Goal: Transaction & Acquisition: Obtain resource

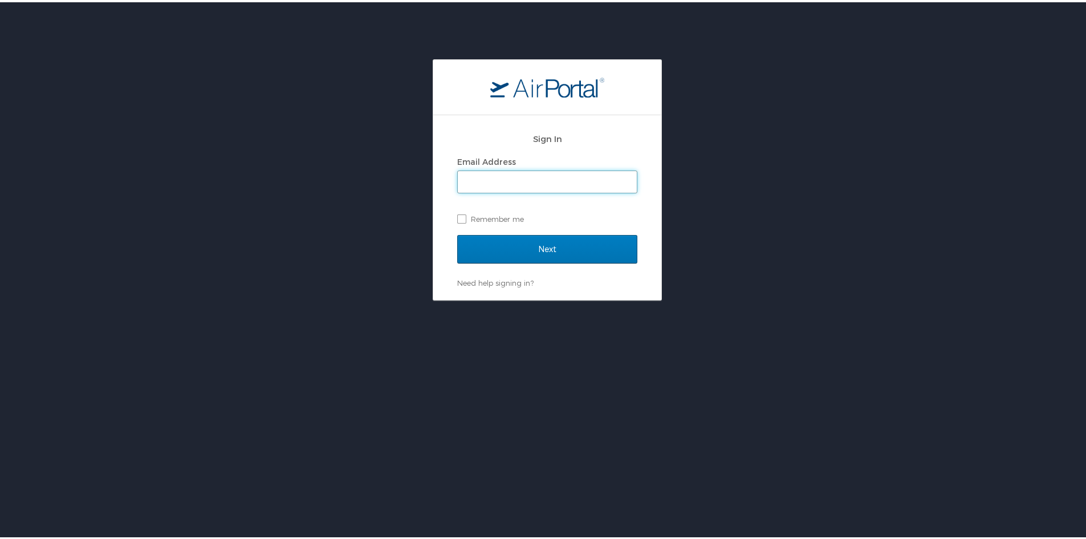
click at [528, 181] on input "Email Address" at bounding box center [547, 180] width 179 height 22
paste input "janegregoire@registrypartners.com"
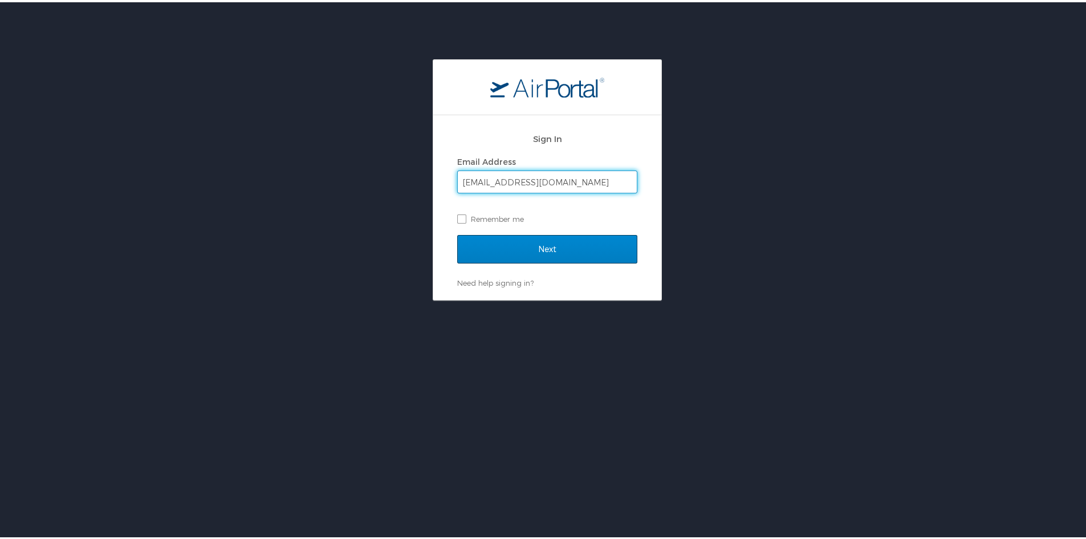
type input "janegregoire@registrypartners.com"
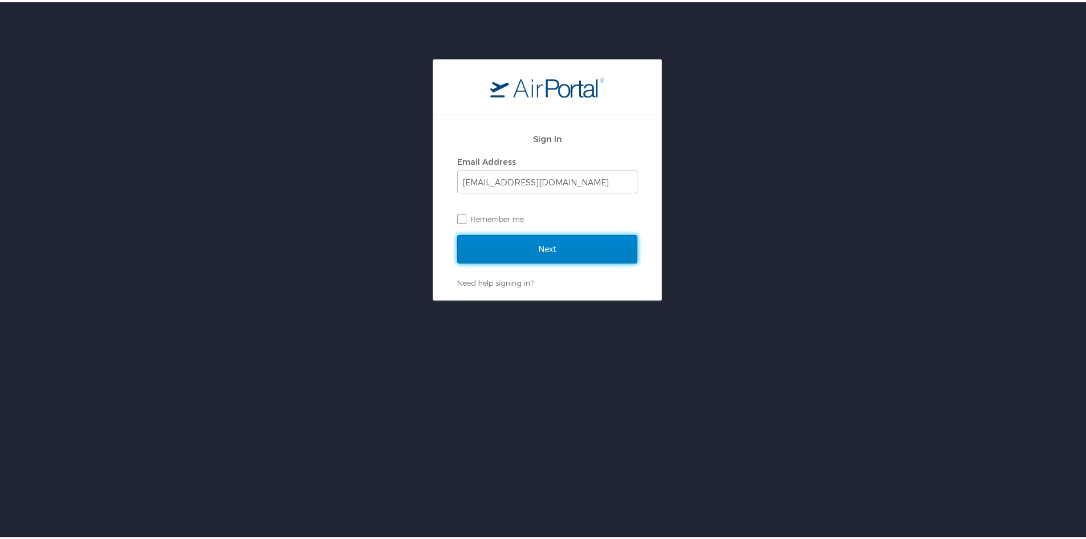
click at [549, 240] on input "Next" at bounding box center [547, 247] width 180 height 29
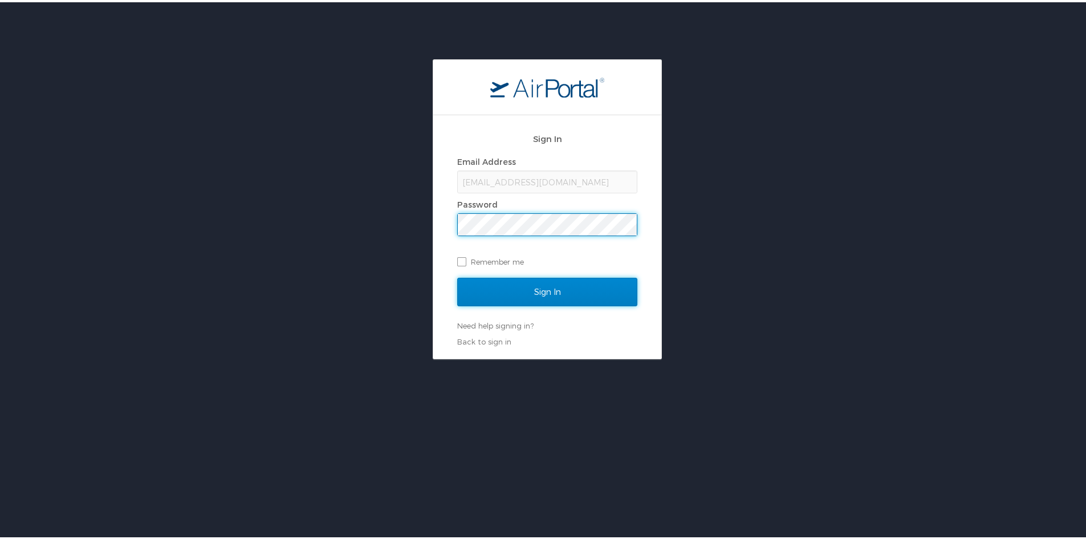
click at [535, 281] on input "Sign In" at bounding box center [547, 289] width 180 height 29
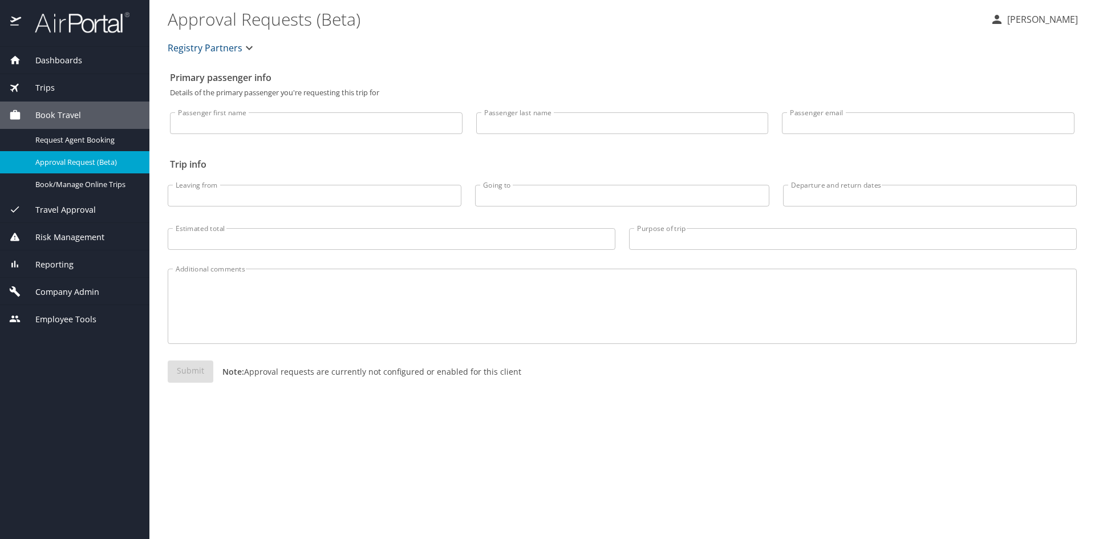
click at [43, 83] on span "Trips" at bounding box center [38, 88] width 34 height 13
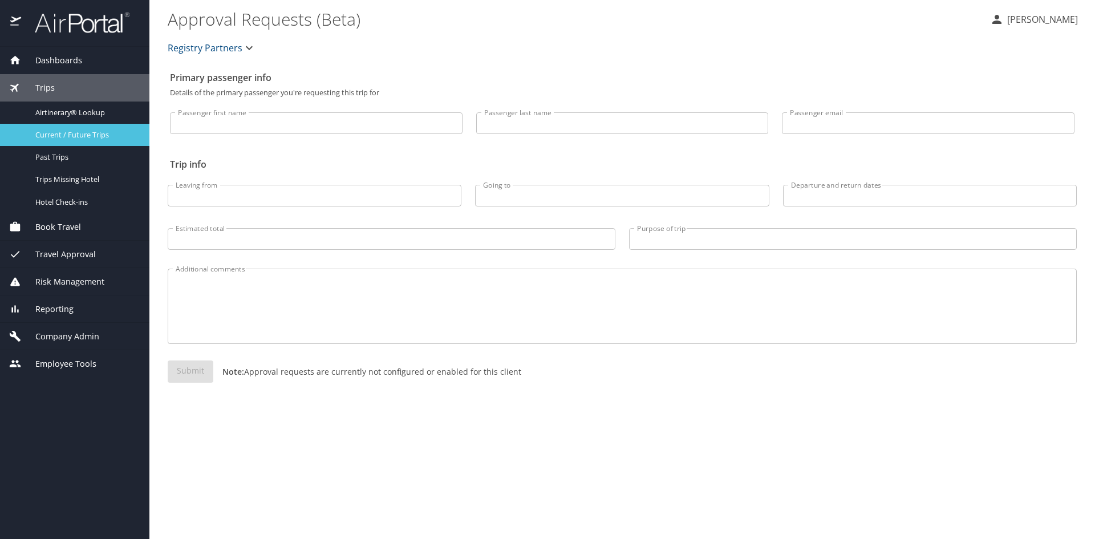
click at [69, 140] on span "Current / Future Trips" at bounding box center [85, 134] width 100 height 11
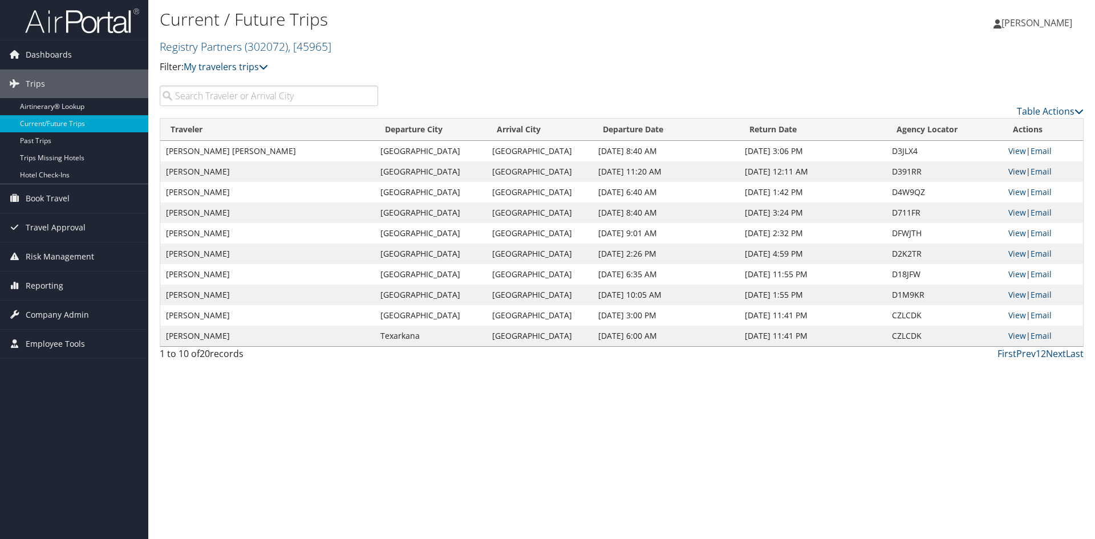
click at [1014, 177] on link "View" at bounding box center [1017, 171] width 18 height 11
click at [1057, 117] on link "Table Actions" at bounding box center [1050, 111] width 67 height 13
click at [965, 201] on link "Page Length" at bounding box center [1002, 190] width 150 height 19
click at [941, 202] on link "50" at bounding box center [1002, 192] width 150 height 19
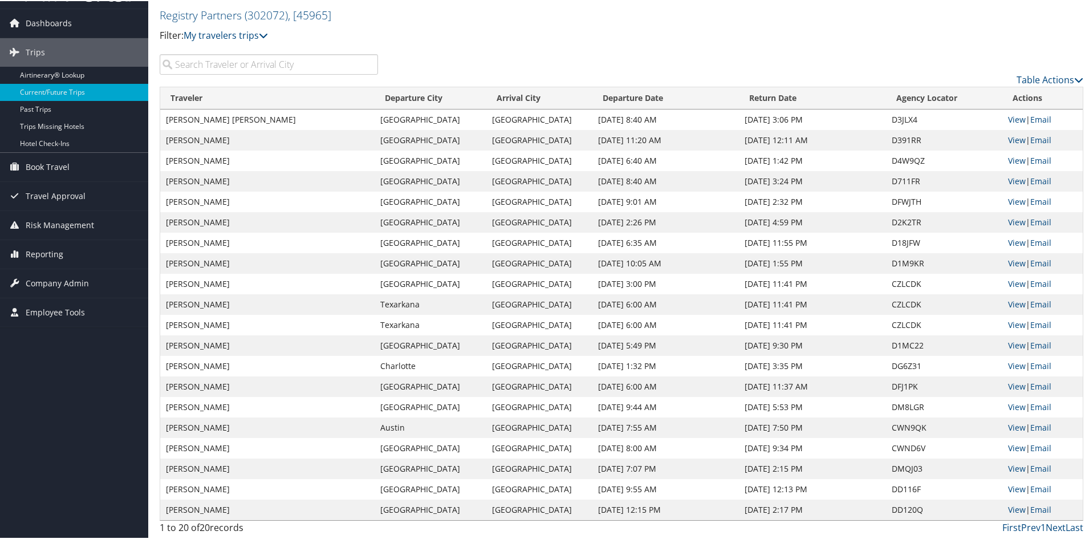
scroll to position [165, 0]
click at [1014, 462] on link "View" at bounding box center [1017, 467] width 18 height 11
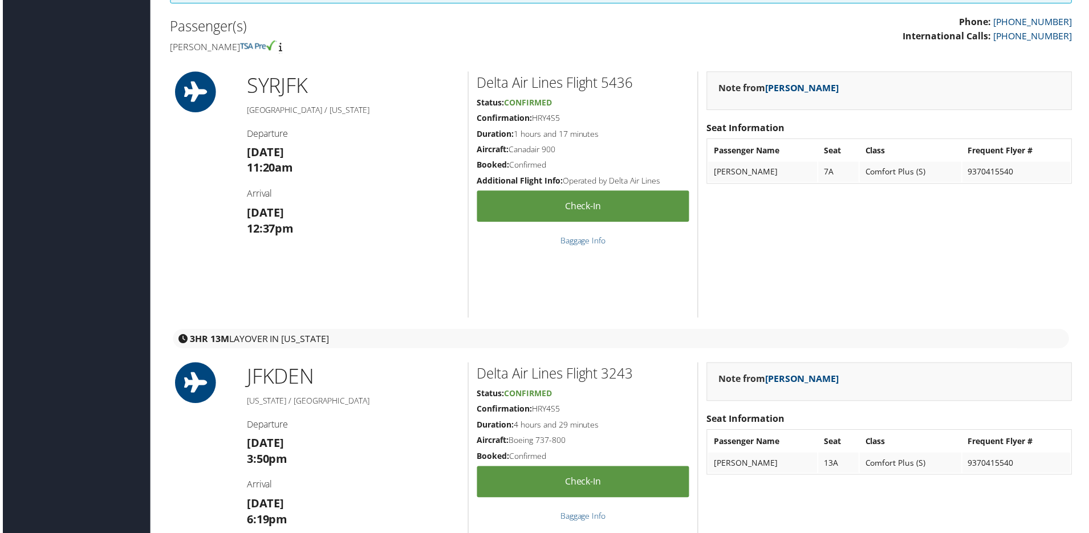
scroll to position [70, 0]
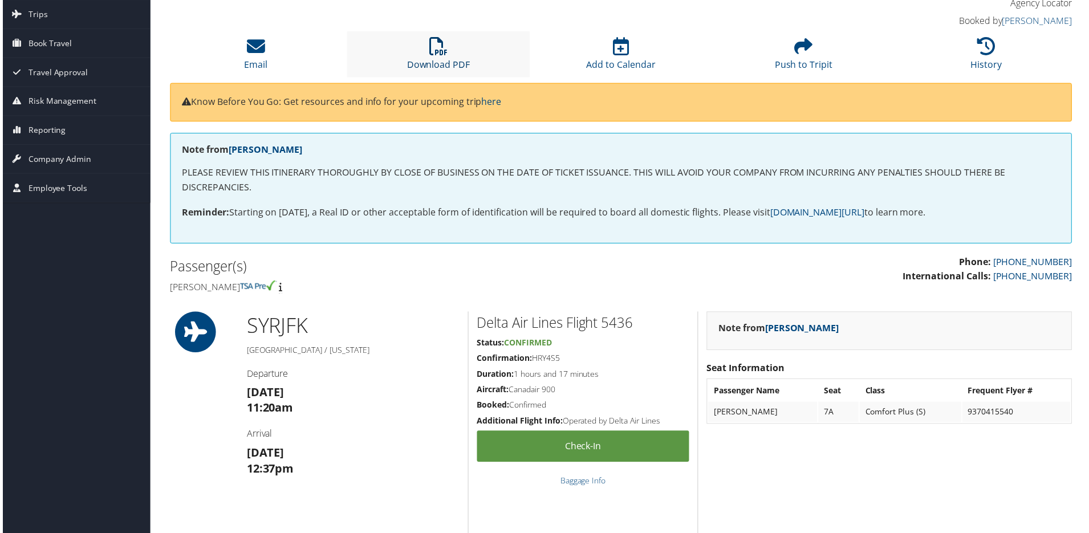
click at [444, 55] on icon at bounding box center [438, 46] width 18 height 18
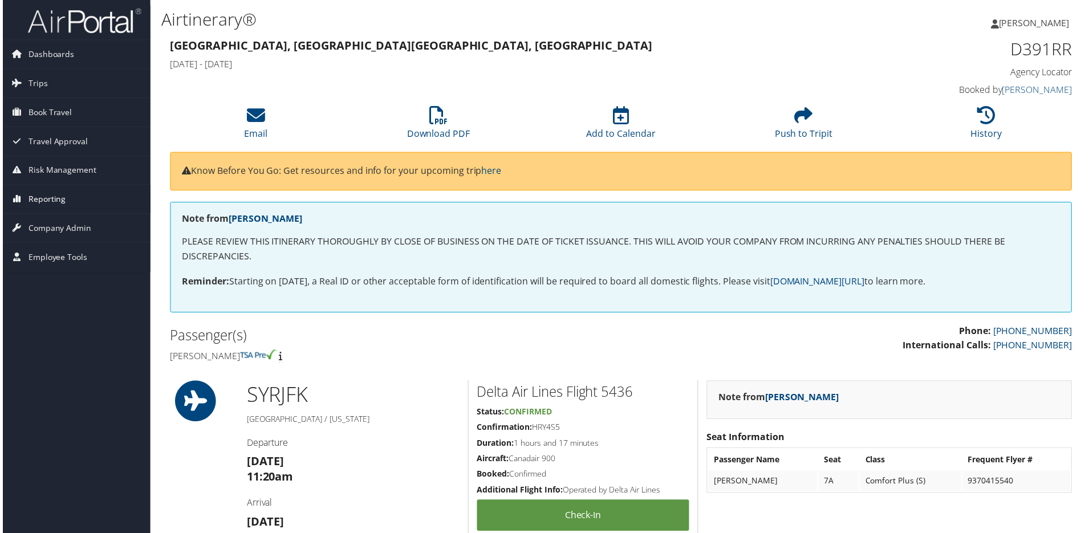
click at [44, 200] on span "Reporting" at bounding box center [45, 200] width 38 height 29
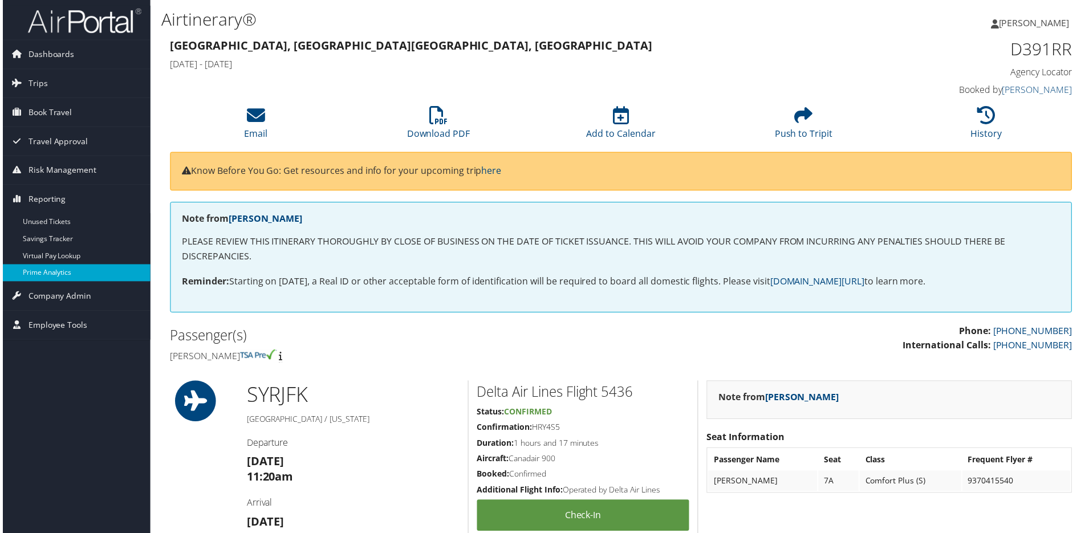
click at [55, 273] on link "Prime Analytics" at bounding box center [74, 274] width 148 height 17
click at [37, 86] on span "Trips" at bounding box center [35, 84] width 19 height 29
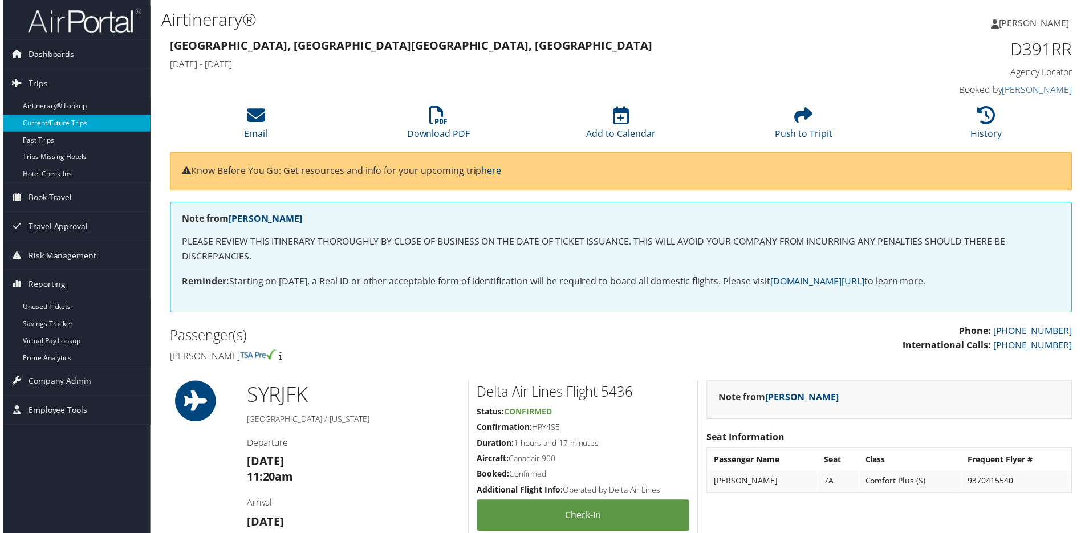
click at [54, 125] on link "Current/Future Trips" at bounding box center [74, 123] width 148 height 17
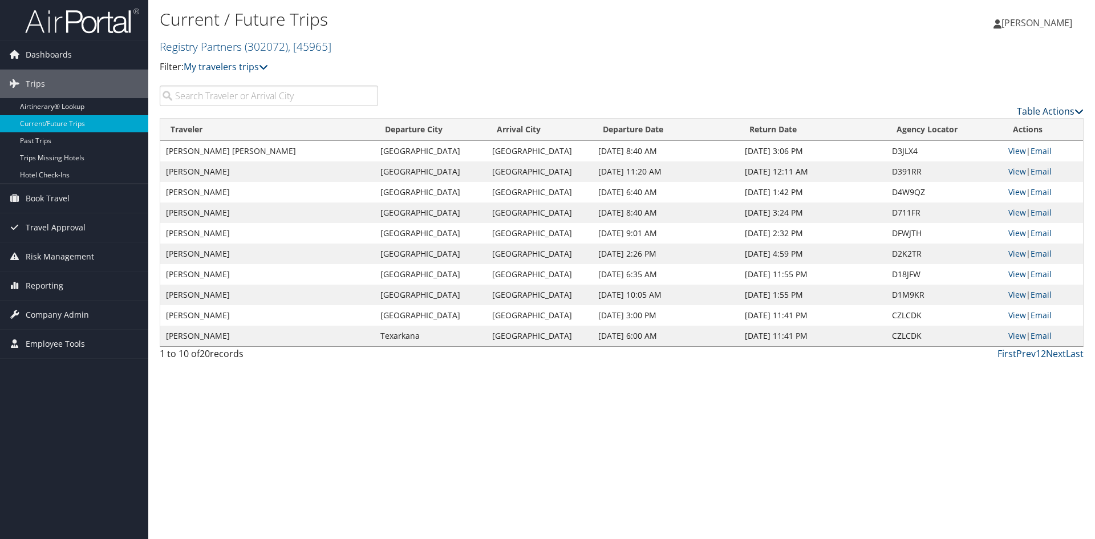
click at [1060, 117] on link "Table Actions" at bounding box center [1050, 111] width 67 height 13
click at [971, 201] on link "Page Length" at bounding box center [1002, 190] width 150 height 19
click at [944, 200] on link "50" at bounding box center [1002, 192] width 150 height 19
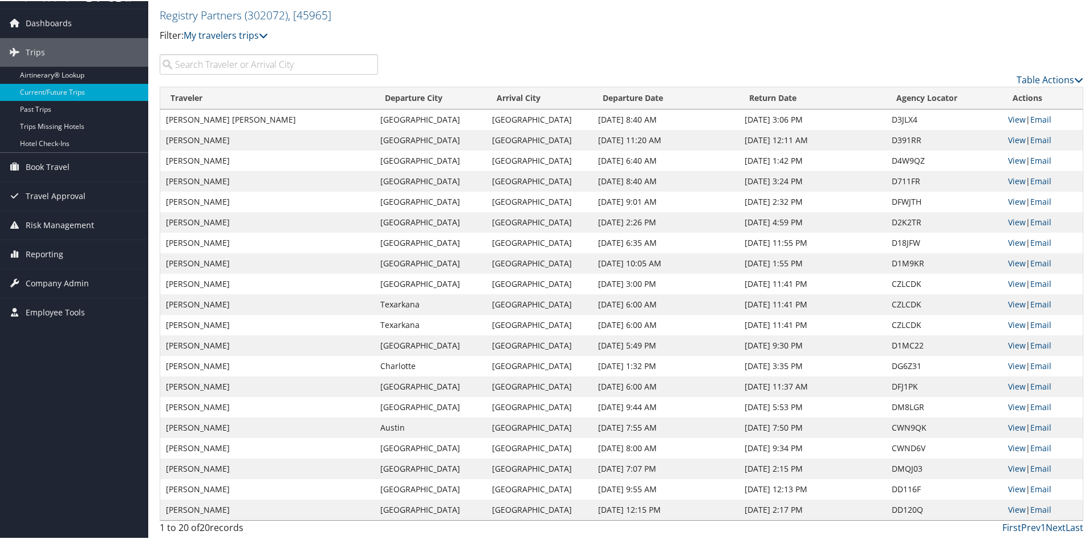
scroll to position [165, 0]
click at [1009, 462] on link "View" at bounding box center [1017, 467] width 18 height 11
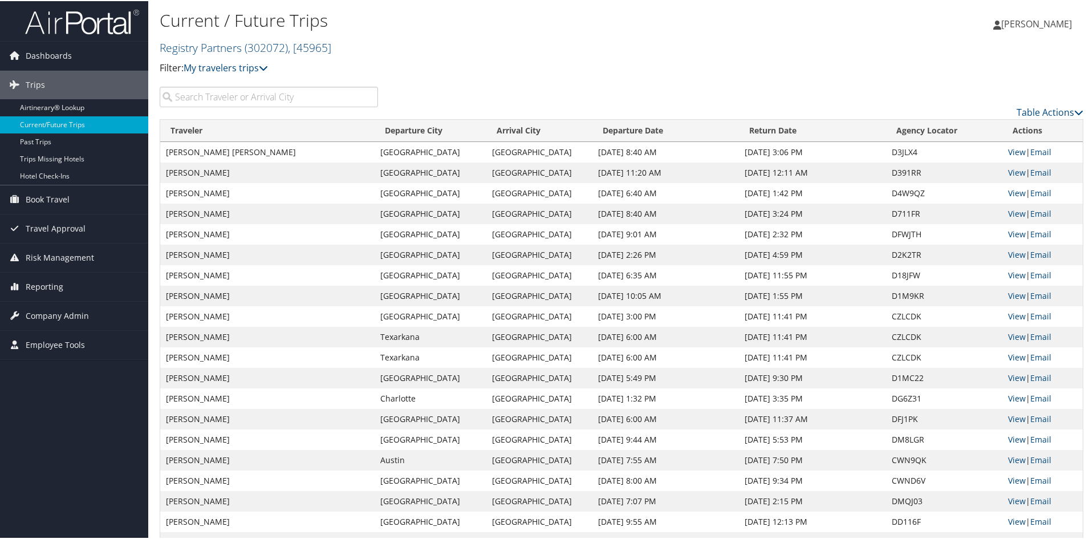
click at [1002, 18] on span "[PERSON_NAME]" at bounding box center [1037, 23] width 71 height 13
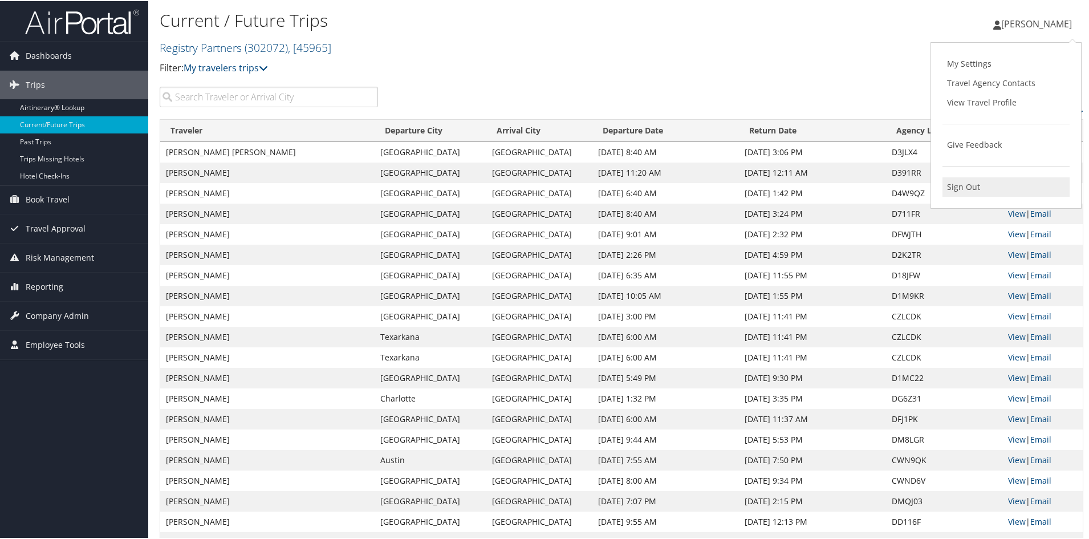
click at [972, 196] on link "Sign Out" at bounding box center [1006, 185] width 127 height 19
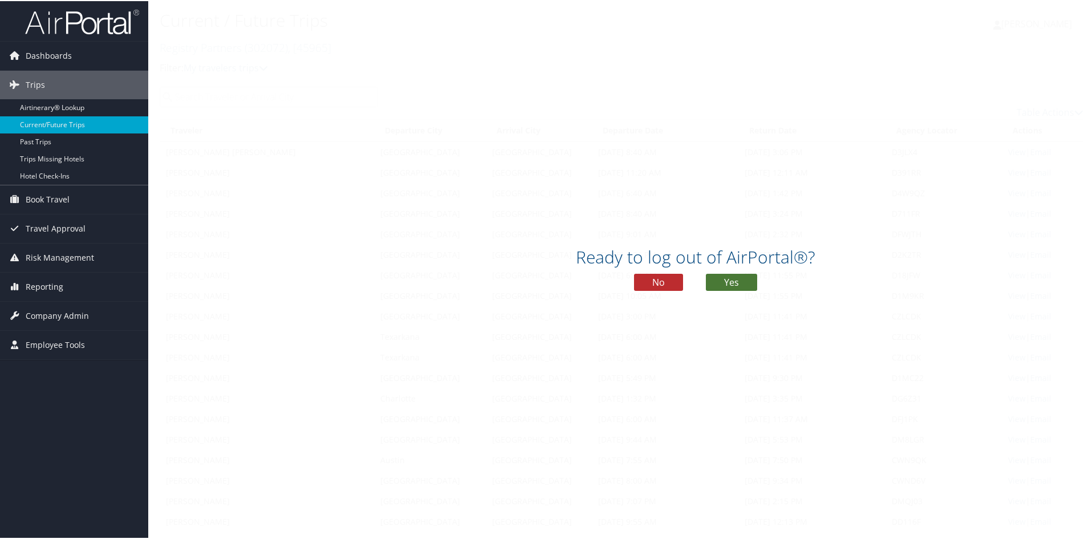
click at [736, 285] on button "Yes" at bounding box center [731, 281] width 51 height 17
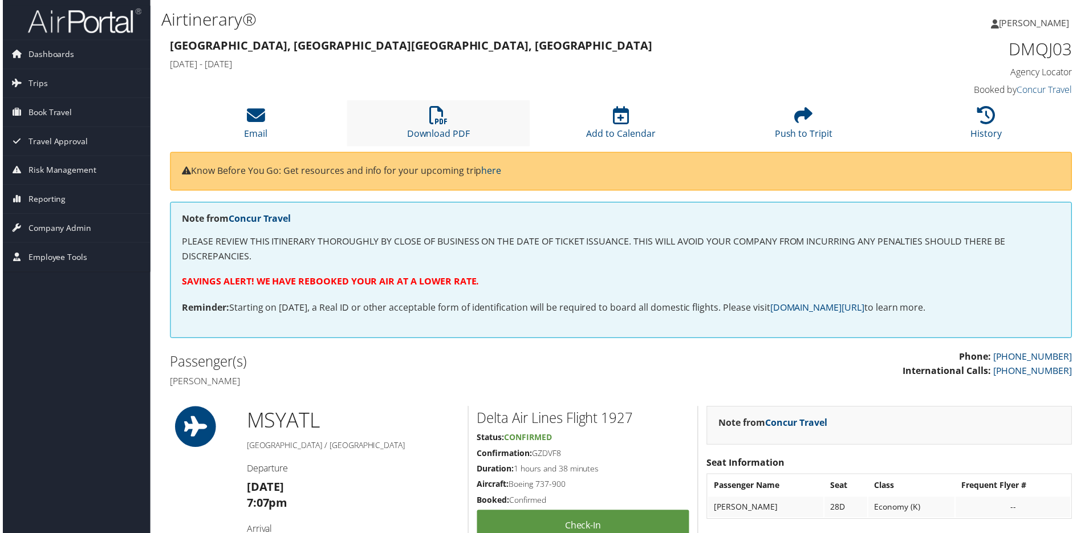
click at [439, 147] on li "Download PDF" at bounding box center [438, 124] width 184 height 46
click at [983, 125] on icon at bounding box center [989, 116] width 18 height 18
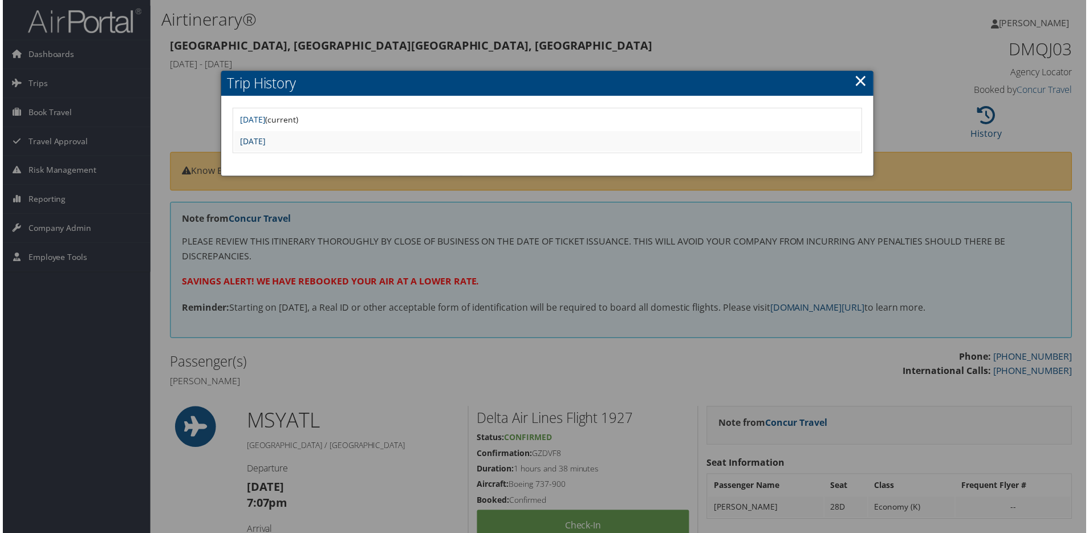
click at [264, 147] on link "Mon Oct 6 05:38:15 MDT 2025" at bounding box center [251, 141] width 26 height 11
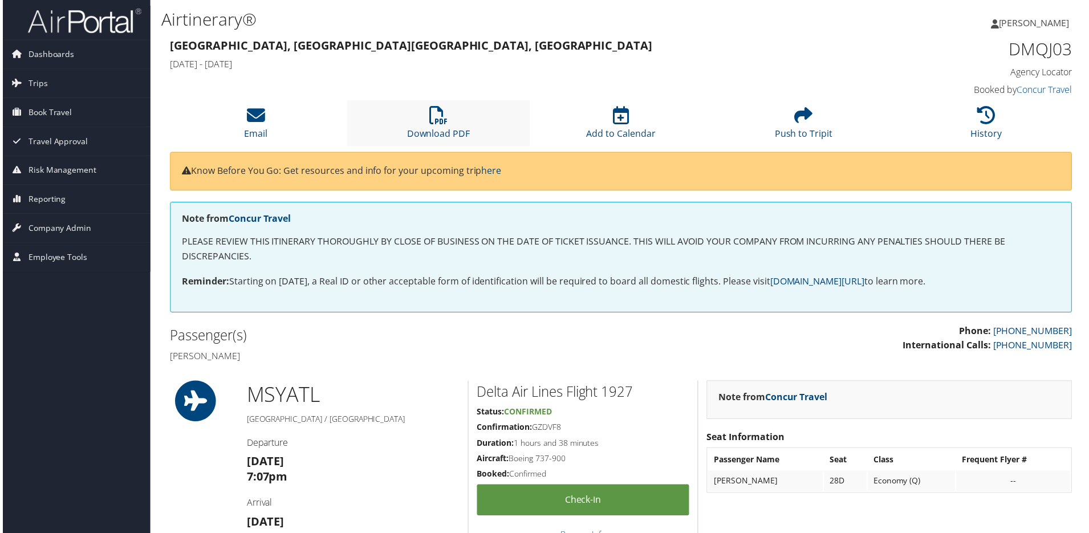
click at [441, 147] on li "Download PDF" at bounding box center [438, 124] width 184 height 46
